Goal: Information Seeking & Learning: Learn about a topic

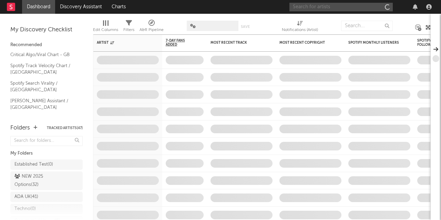
click at [314, 5] on input "text" at bounding box center [341, 7] width 103 height 9
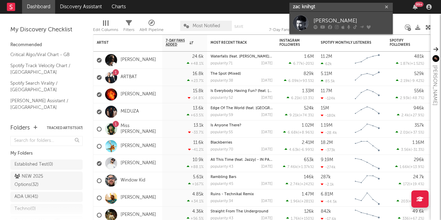
type input "zac knihgt"
click at [333, 19] on div "[PERSON_NAME]" at bounding box center [352, 21] width 76 height 8
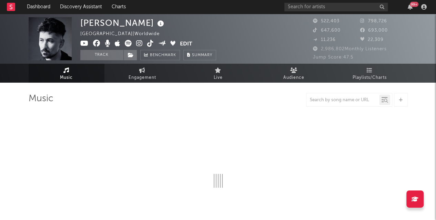
select select "6m"
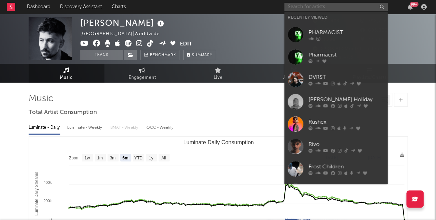
click at [303, 8] on input "text" at bounding box center [335, 7] width 103 height 9
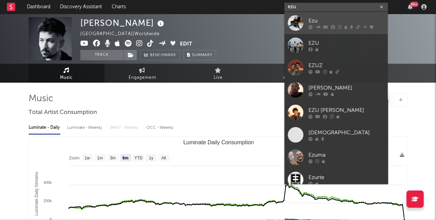
type input "ezu"
click at [325, 18] on div "Ezu" at bounding box center [346, 21] width 76 height 8
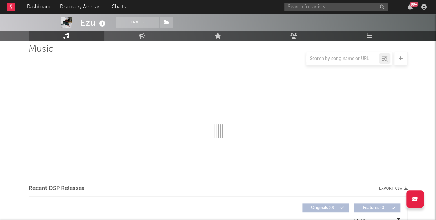
scroll to position [50, 0]
select select "6m"
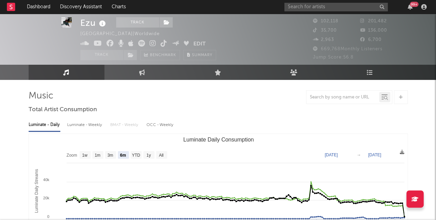
scroll to position [0, 0]
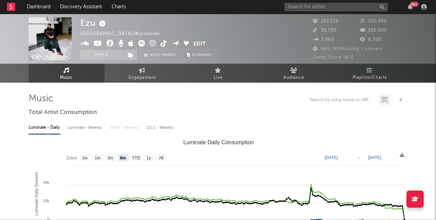
click at [151, 41] on link at bounding box center [153, 44] width 7 height 7
